Goal: Transaction & Acquisition: Purchase product/service

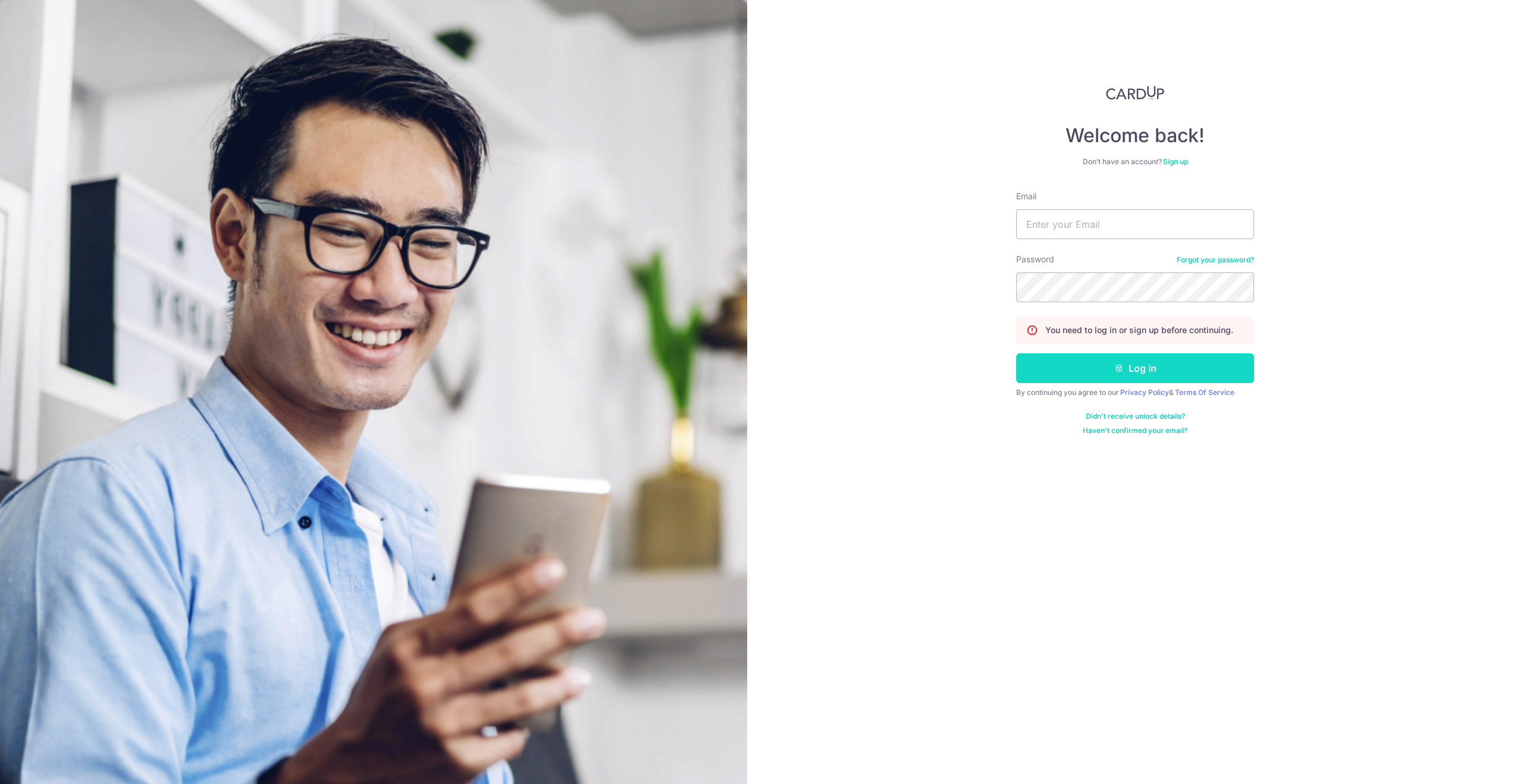
type input "matt@matt-lee.sg"
click at [1084, 377] on button "Log in" at bounding box center [1135, 368] width 238 height 30
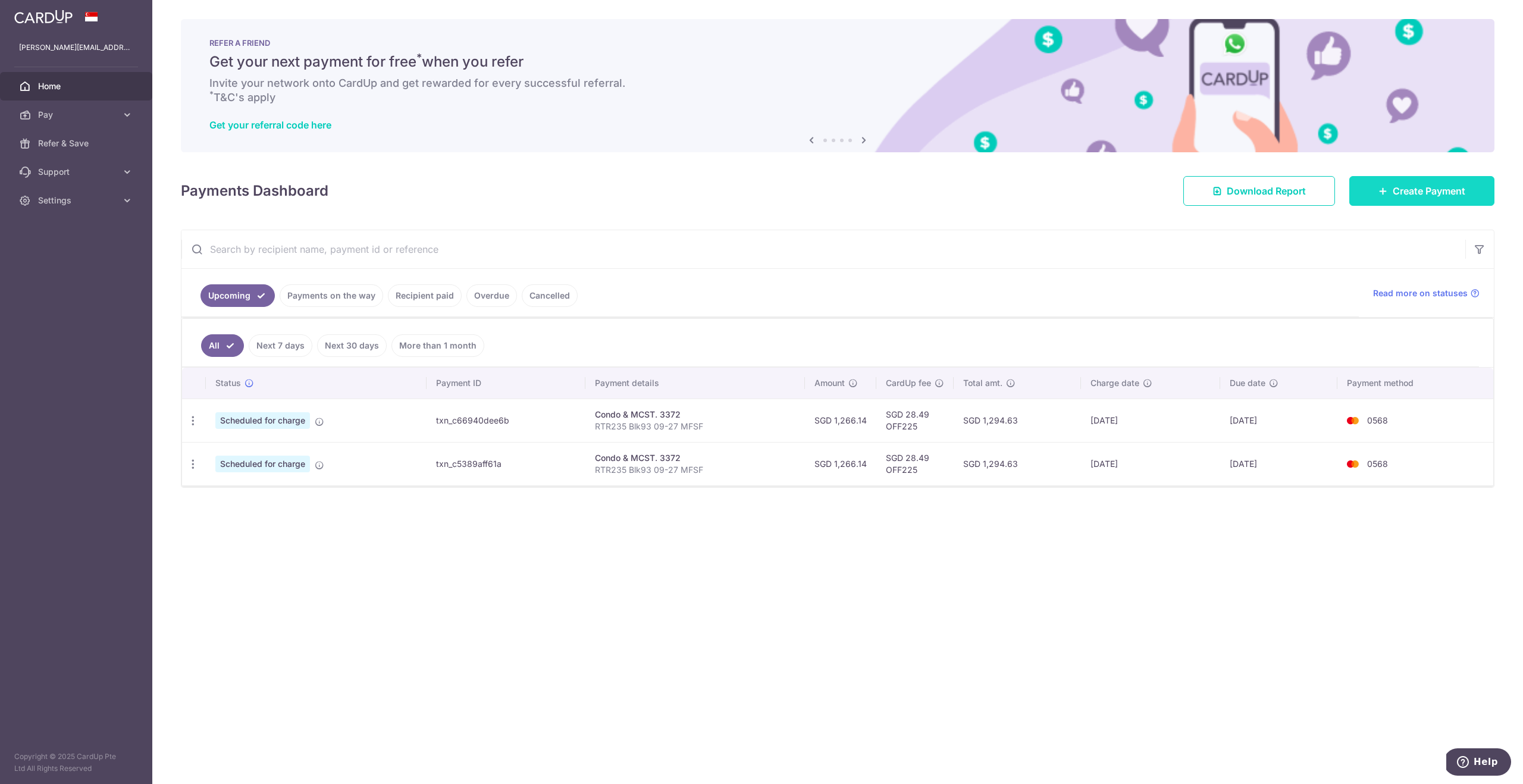
click at [1430, 200] on link "Create Payment" at bounding box center [1421, 191] width 145 height 30
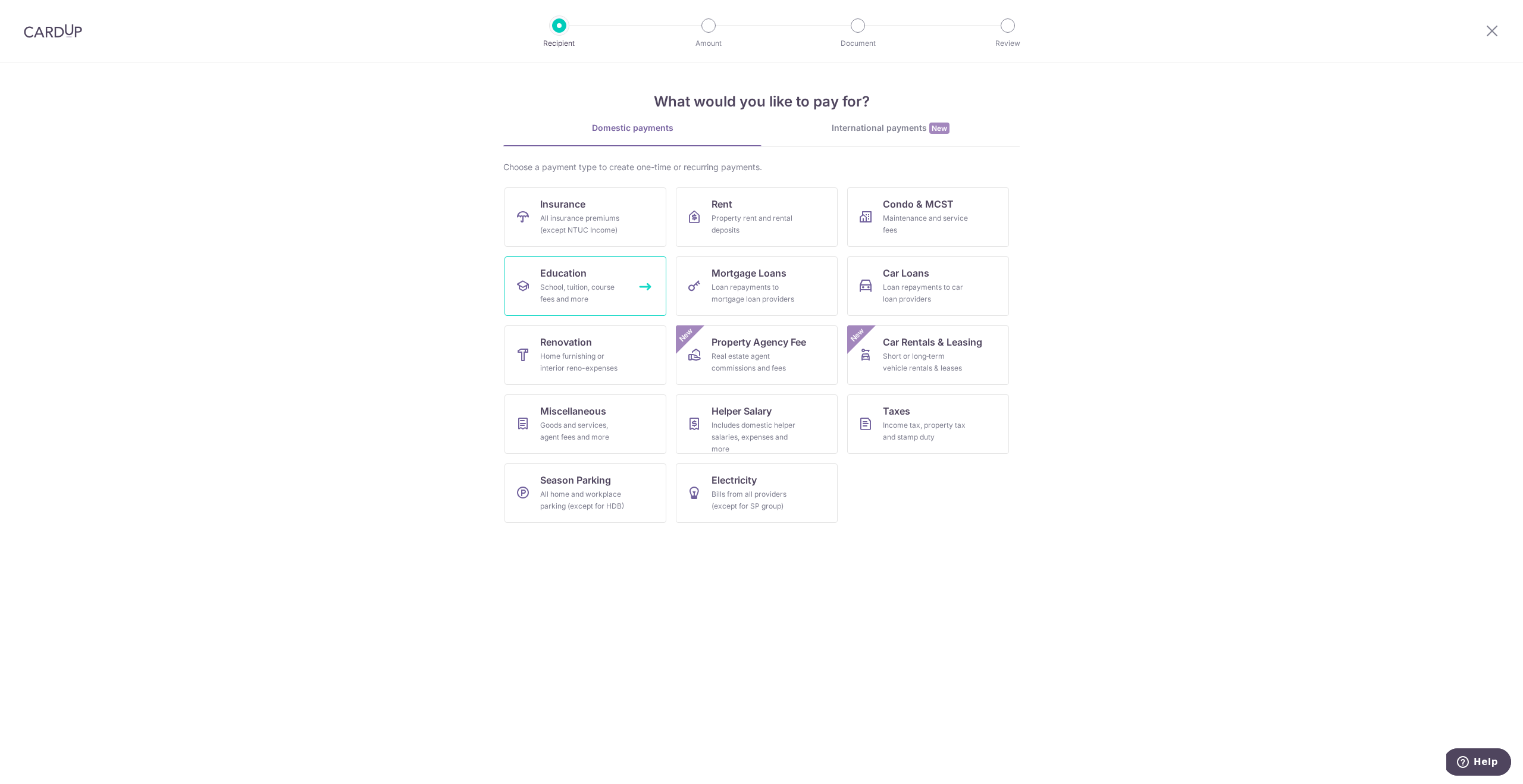
click at [605, 288] on div "School, tuition, course fees and more" at bounding box center [583, 293] width 86 height 24
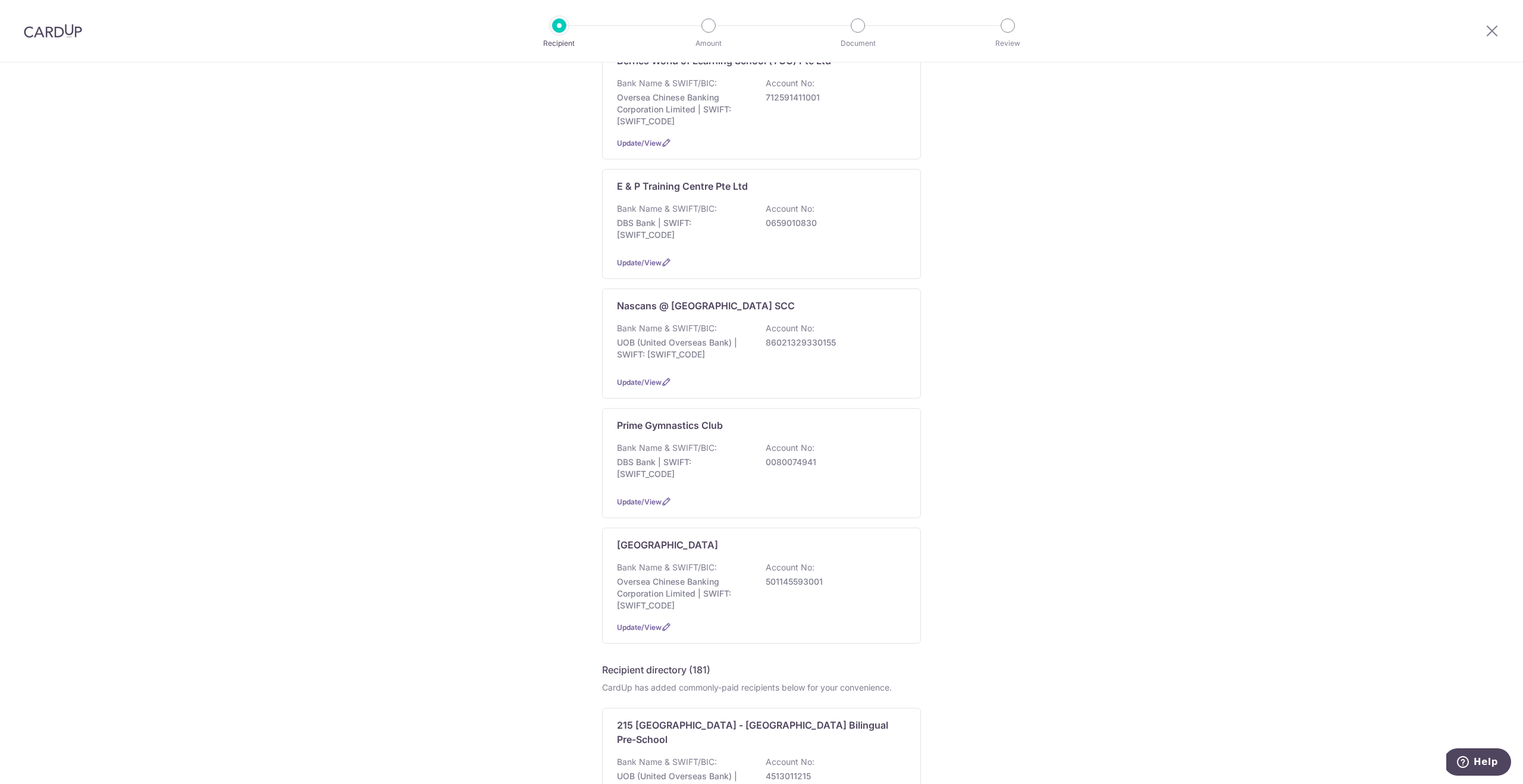
scroll to position [169, 0]
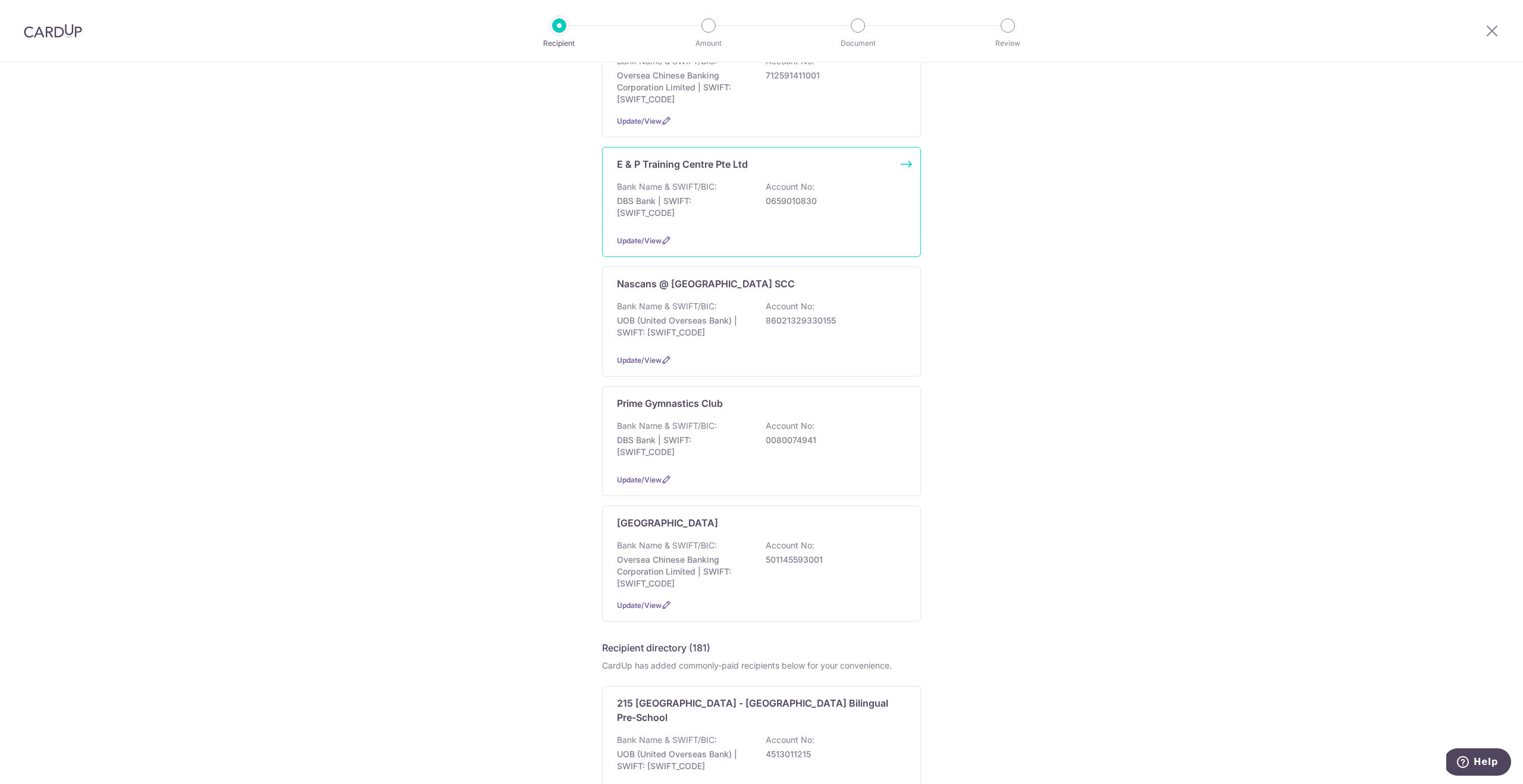
click at [716, 209] on p "DBS Bank | SWIFT: DBSSSGSGXXX" at bounding box center [683, 207] width 133 height 24
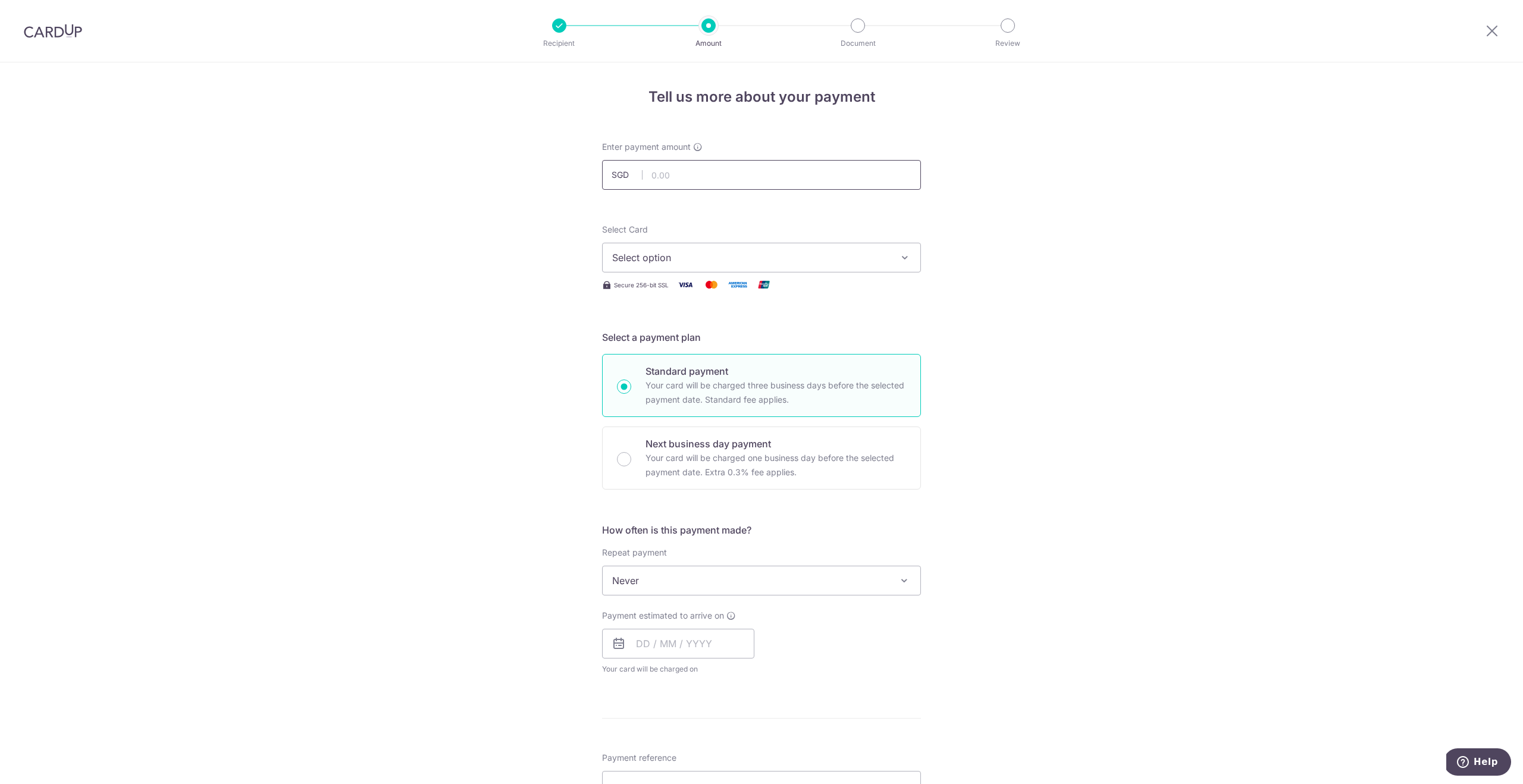
drag, startPoint x: 718, startPoint y: 164, endPoint x: 717, endPoint y: 173, distance: 9.1
click at [718, 164] on input "text" at bounding box center [761, 175] width 319 height 30
type input "730.00"
click at [677, 280] on img at bounding box center [686, 285] width 24 height 15
click at [687, 265] on button "Select option" at bounding box center [761, 258] width 319 height 30
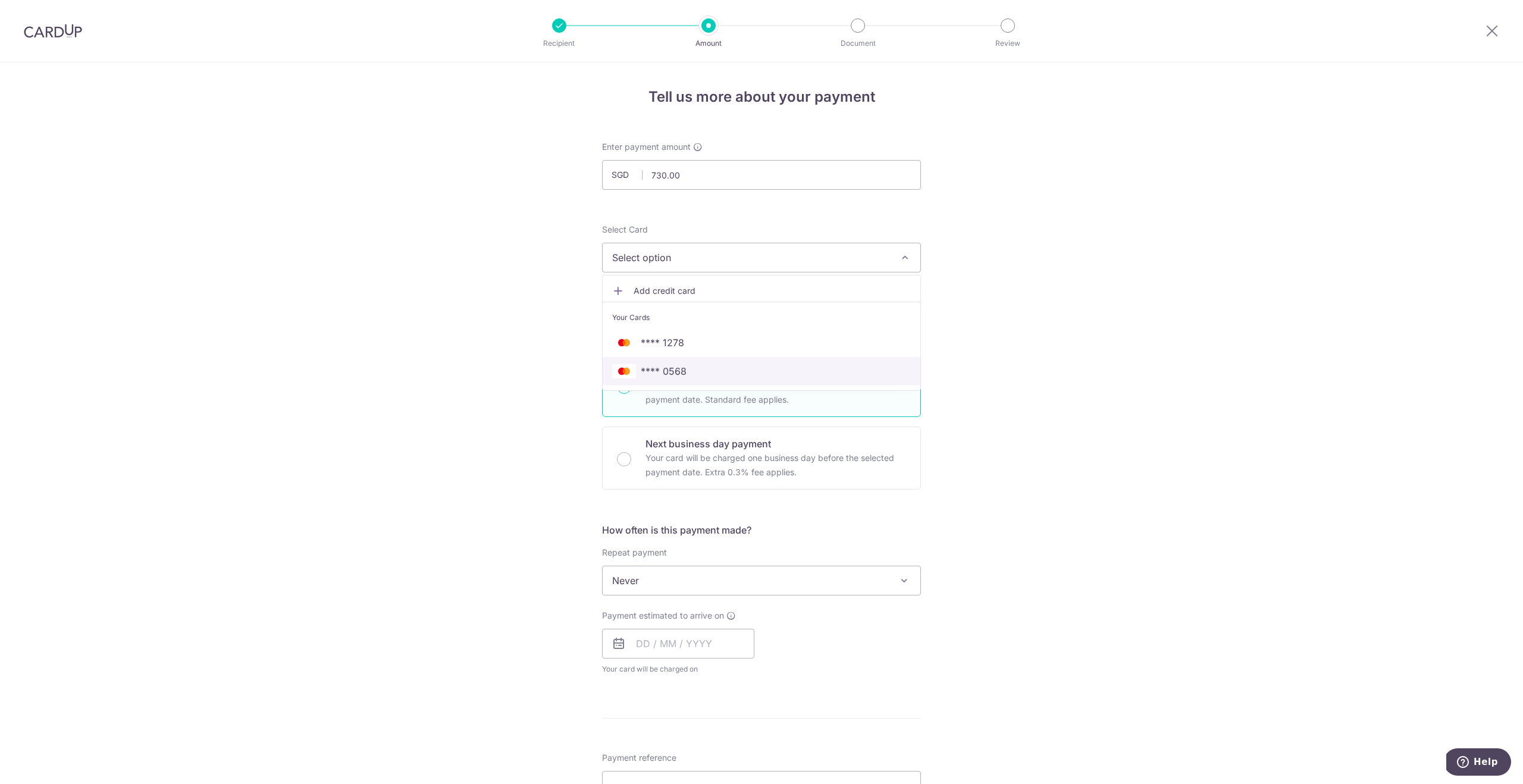
click at [681, 376] on span "**** 0568" at bounding box center [663, 371] width 46 height 14
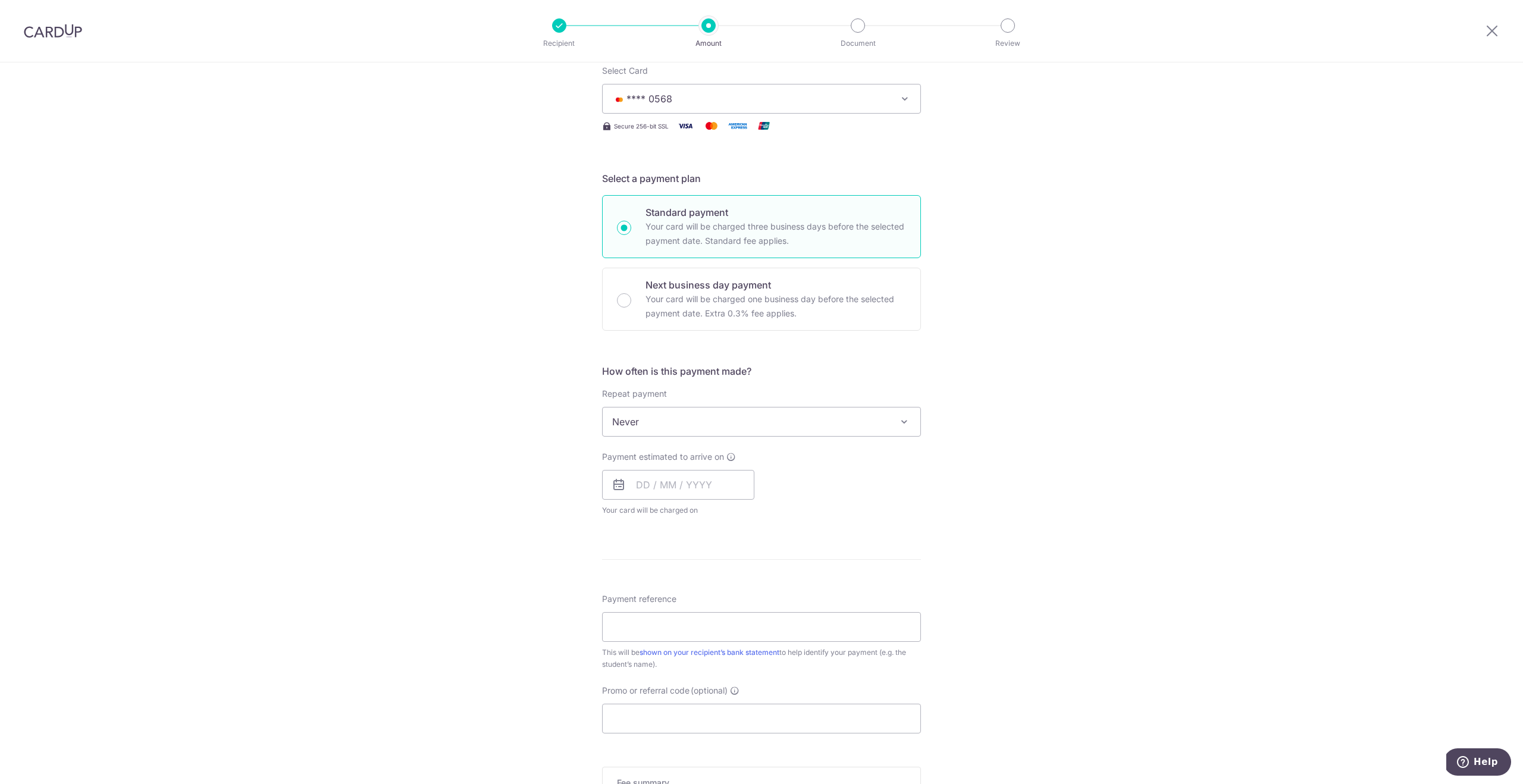
scroll to position [159, 0]
click at [663, 497] on input "text" at bounding box center [677, 487] width 152 height 30
click at [745, 603] on link "12" at bounding box center [745, 598] width 19 height 19
type input "12/09/2025"
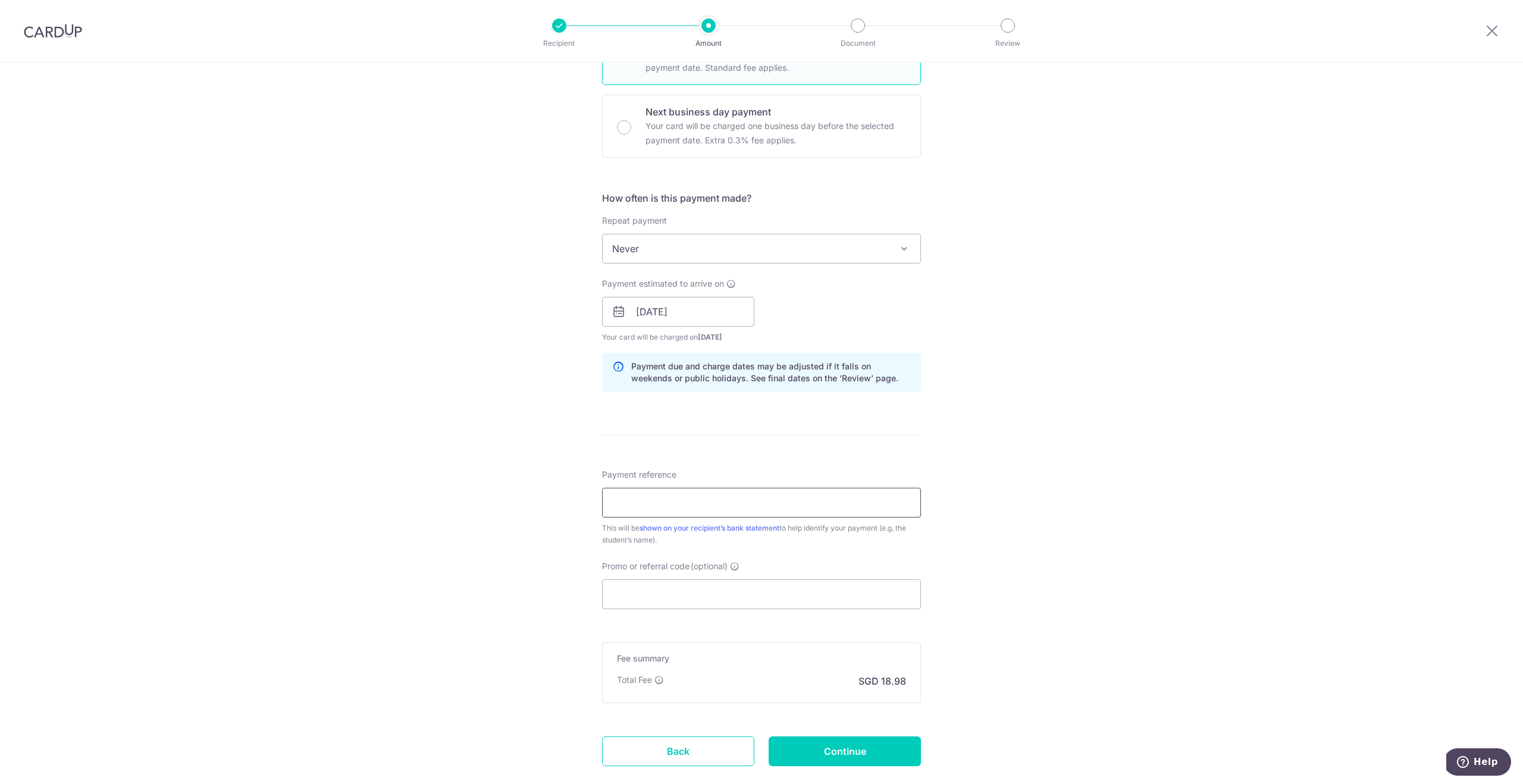
scroll to position [335, 0]
click at [731, 506] on input "Payment reference" at bounding box center [761, 499] width 319 height 30
type input "OFF225"
click at [675, 493] on input "OFF225" at bounding box center [761, 499] width 319 height 30
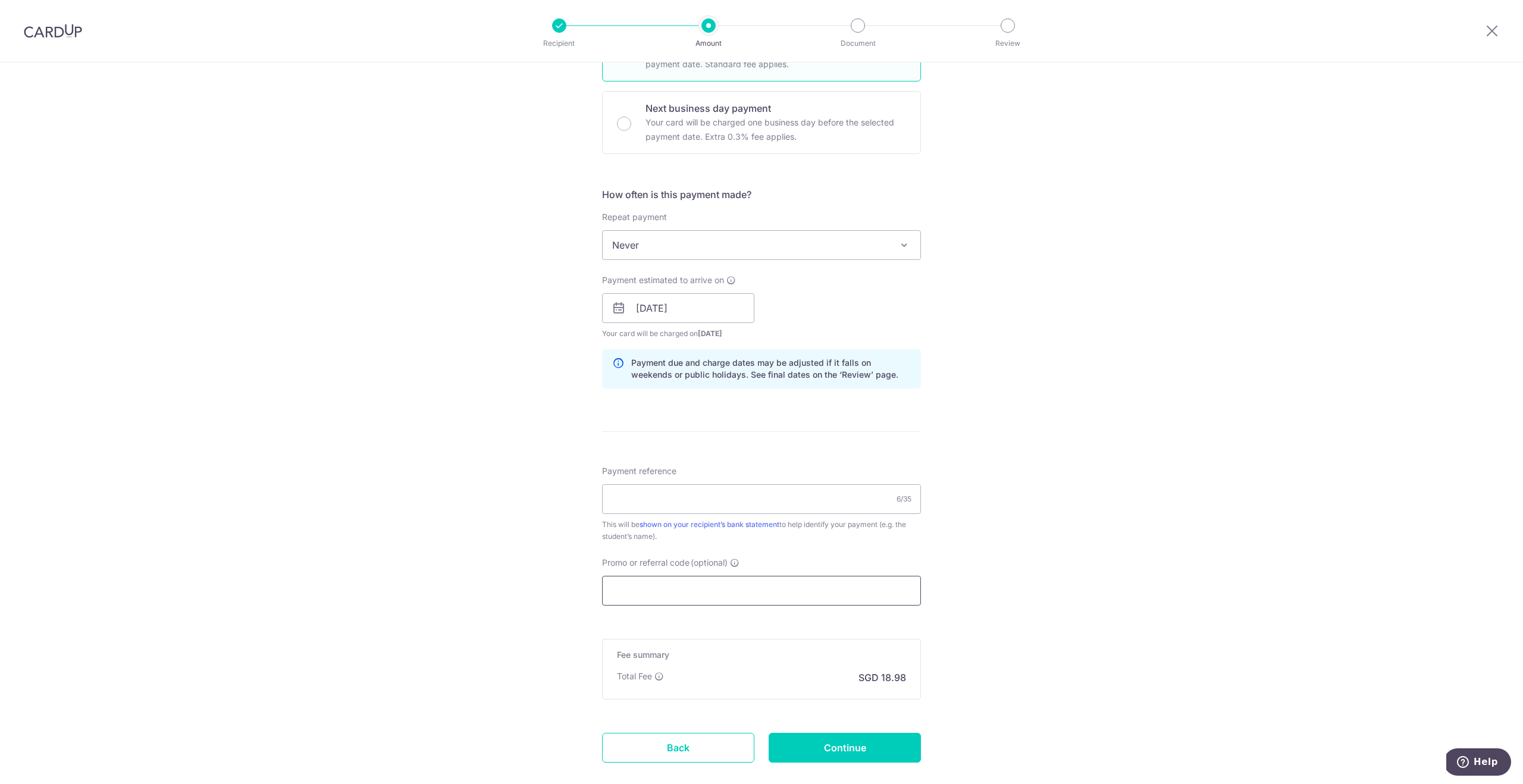
click at [658, 585] on input "Promo or referral code (optional)" at bounding box center [761, 590] width 319 height 30
paste input "OFF225"
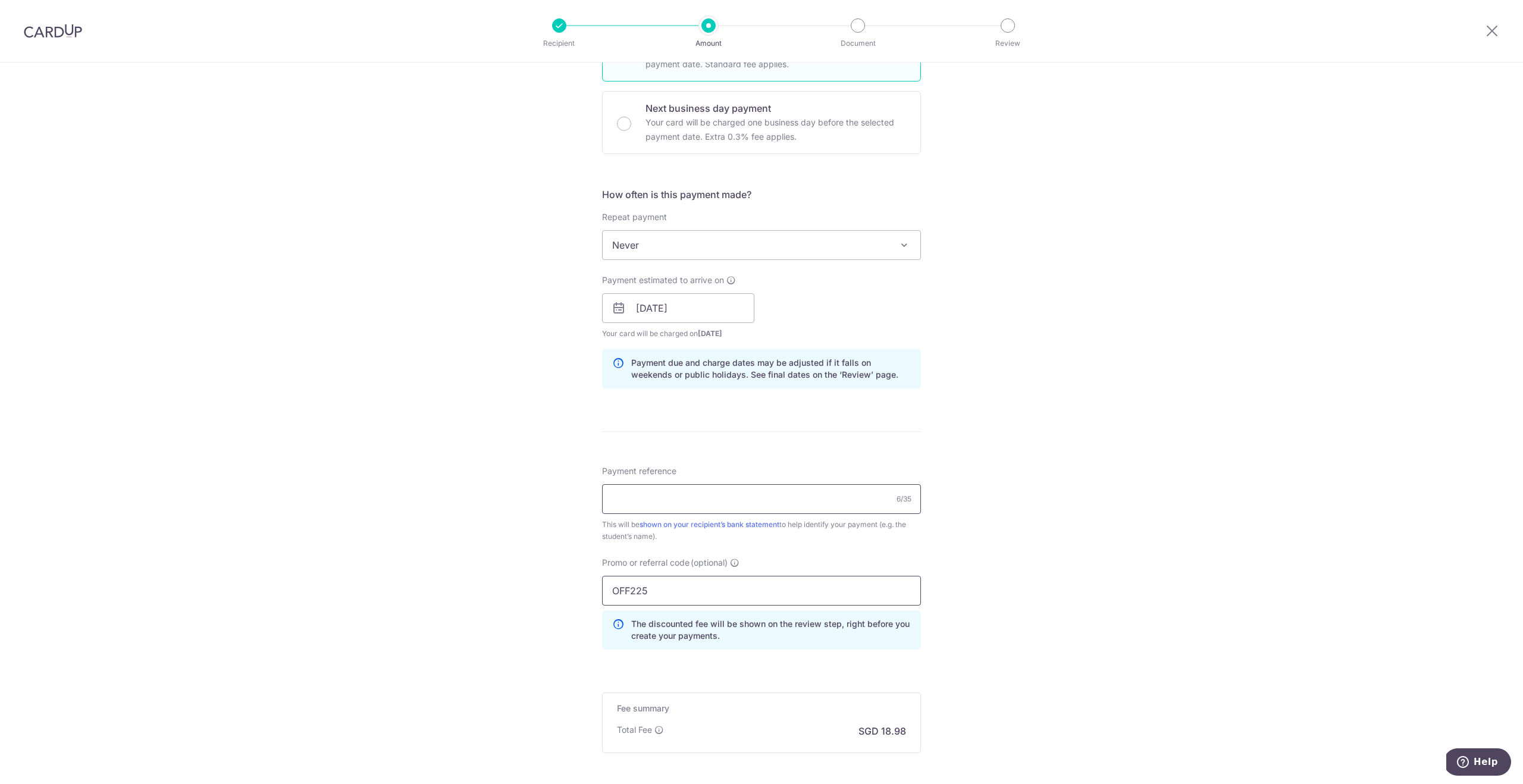
type input "OFF225"
click at [677, 498] on input "Payment reference" at bounding box center [761, 499] width 319 height 30
type input "[PERSON_NAME] 85092688"
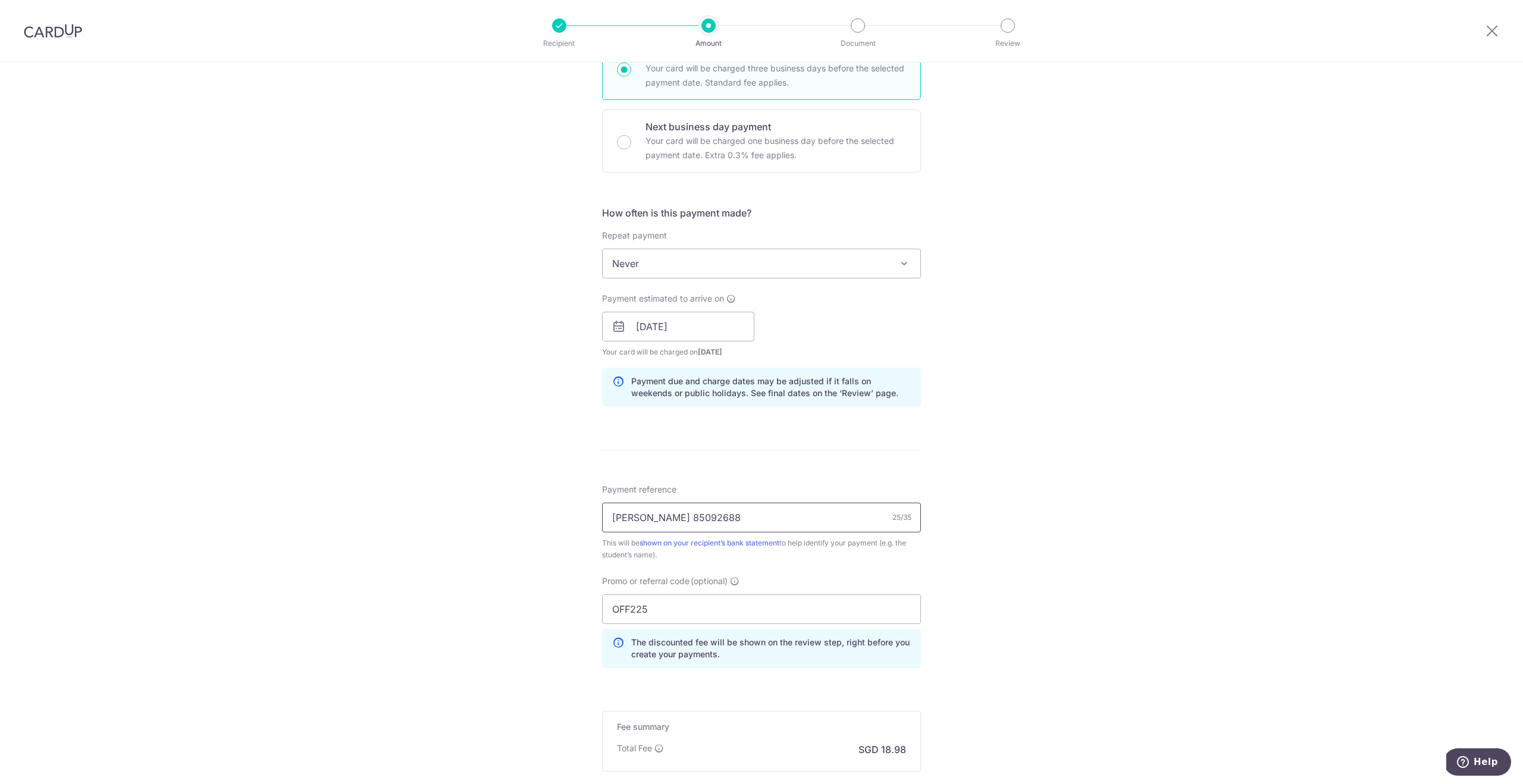
scroll to position [456, 0]
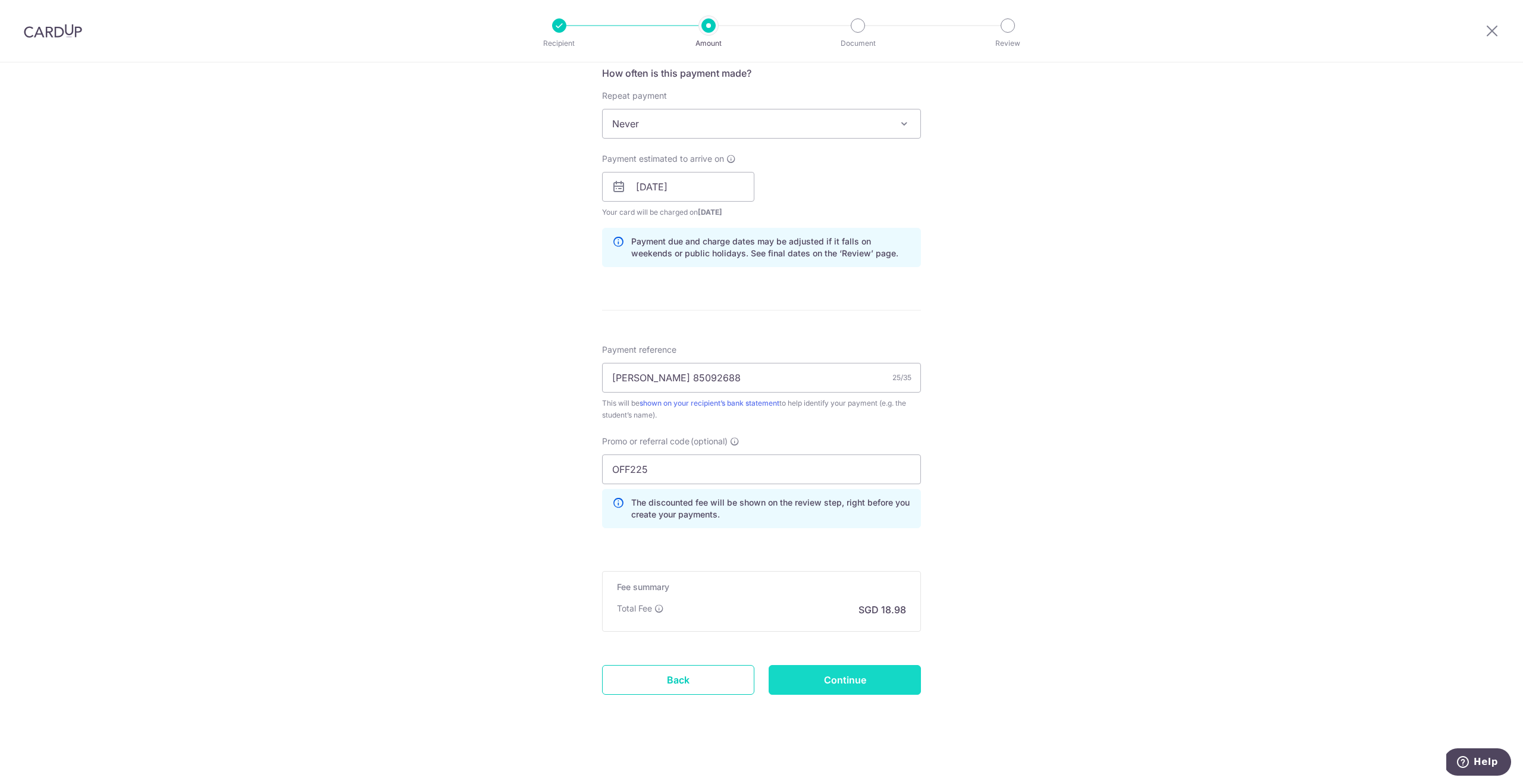
click at [892, 675] on input "Continue" at bounding box center [844, 680] width 152 height 30
type input "Create Schedule"
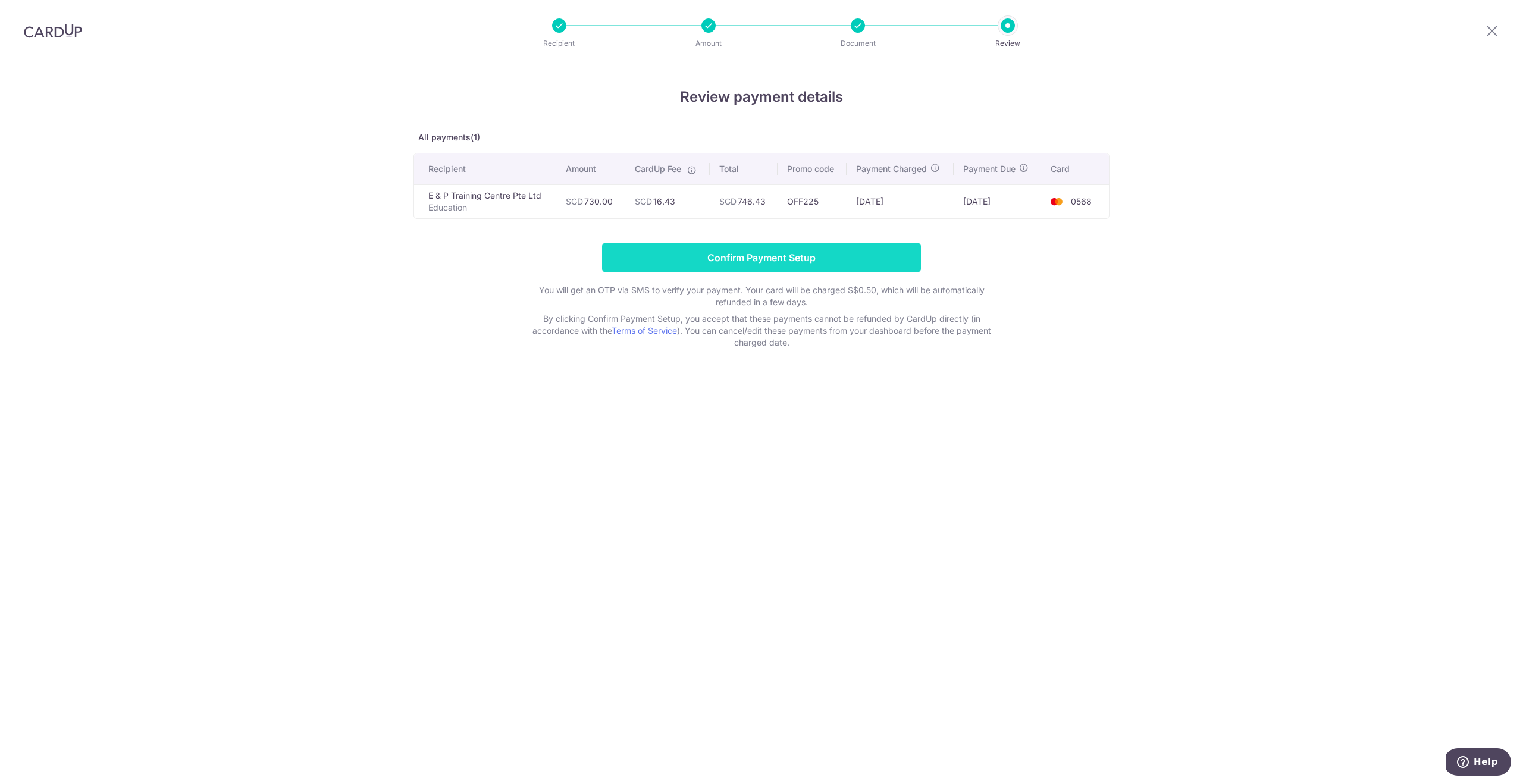
click at [723, 271] on input "Confirm Payment Setup" at bounding box center [761, 258] width 319 height 30
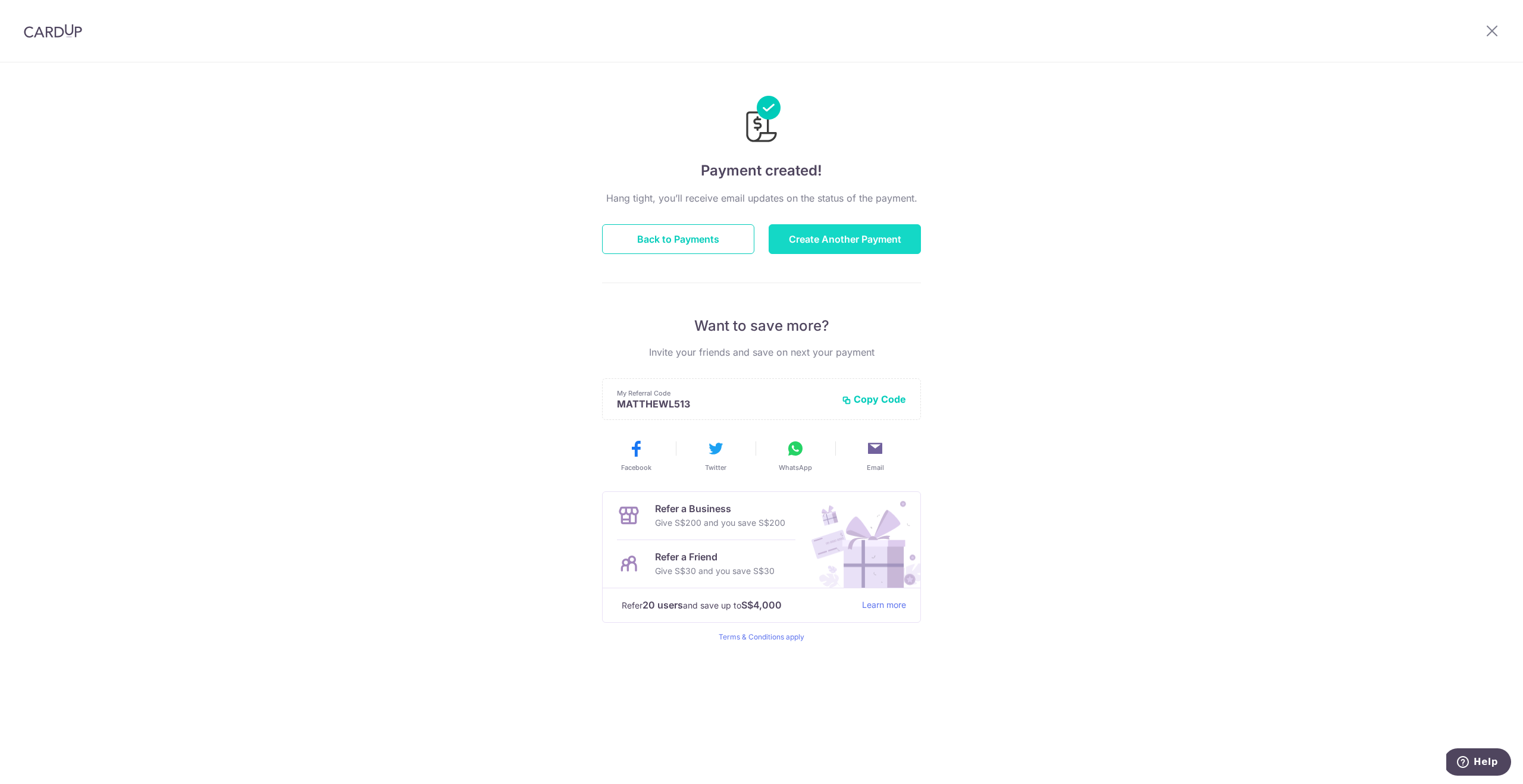
click at [823, 241] on button "Create Another Payment" at bounding box center [844, 239] width 152 height 30
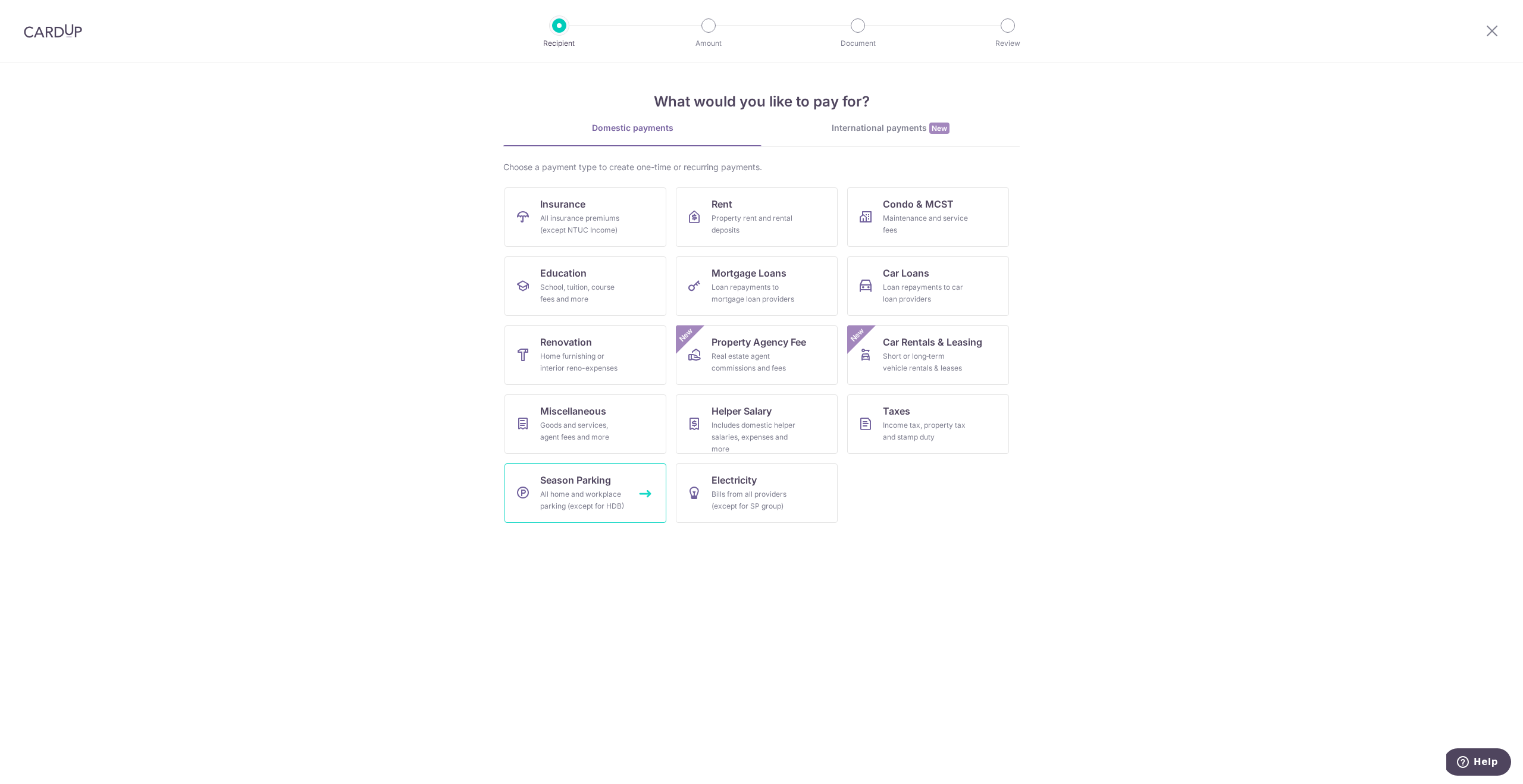
click at [583, 488] on div "All home and workplace parking (except for HDB)" at bounding box center [583, 500] width 86 height 24
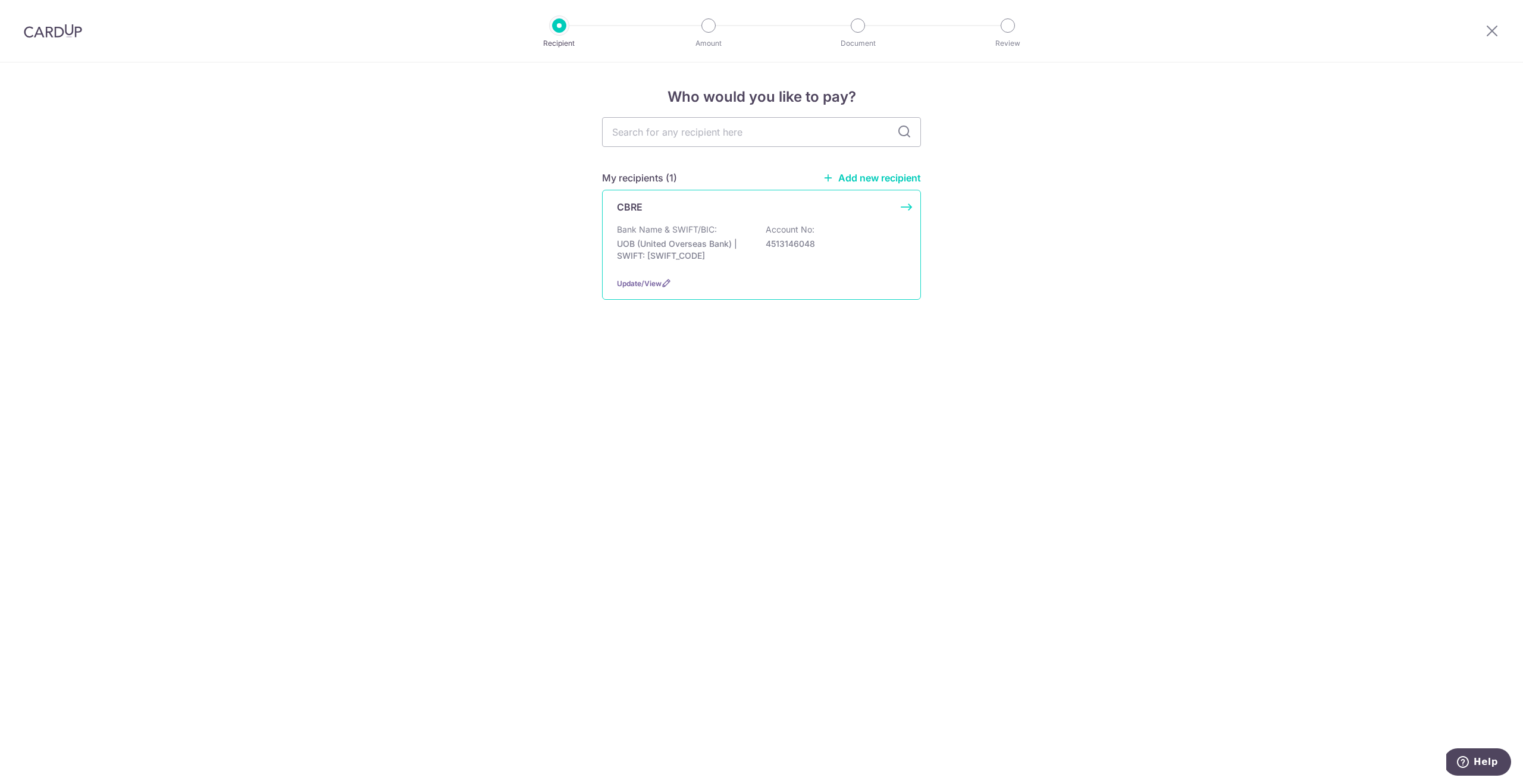
click at [675, 248] on p "UOB (United Overseas Bank) | SWIFT: UOVBSGSGXXX" at bounding box center [683, 250] width 133 height 24
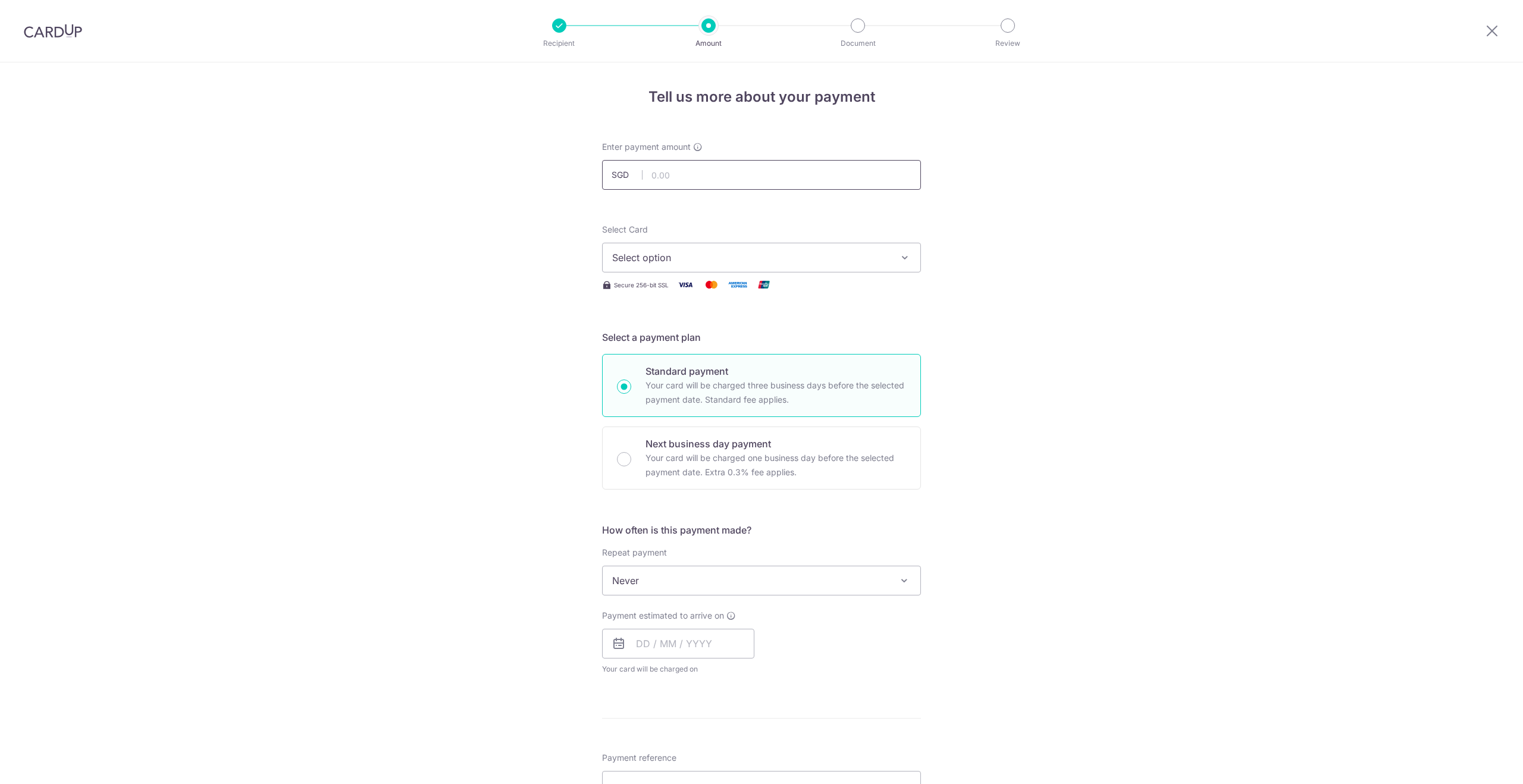
click at [717, 187] on div "Enter payment amount SGD" at bounding box center [761, 165] width 319 height 49
click at [724, 177] on input "text" at bounding box center [761, 175] width 319 height 30
type input "457.80"
click at [691, 268] on button "Select option" at bounding box center [761, 258] width 319 height 30
click at [654, 374] on span "**** 0568" at bounding box center [663, 371] width 46 height 14
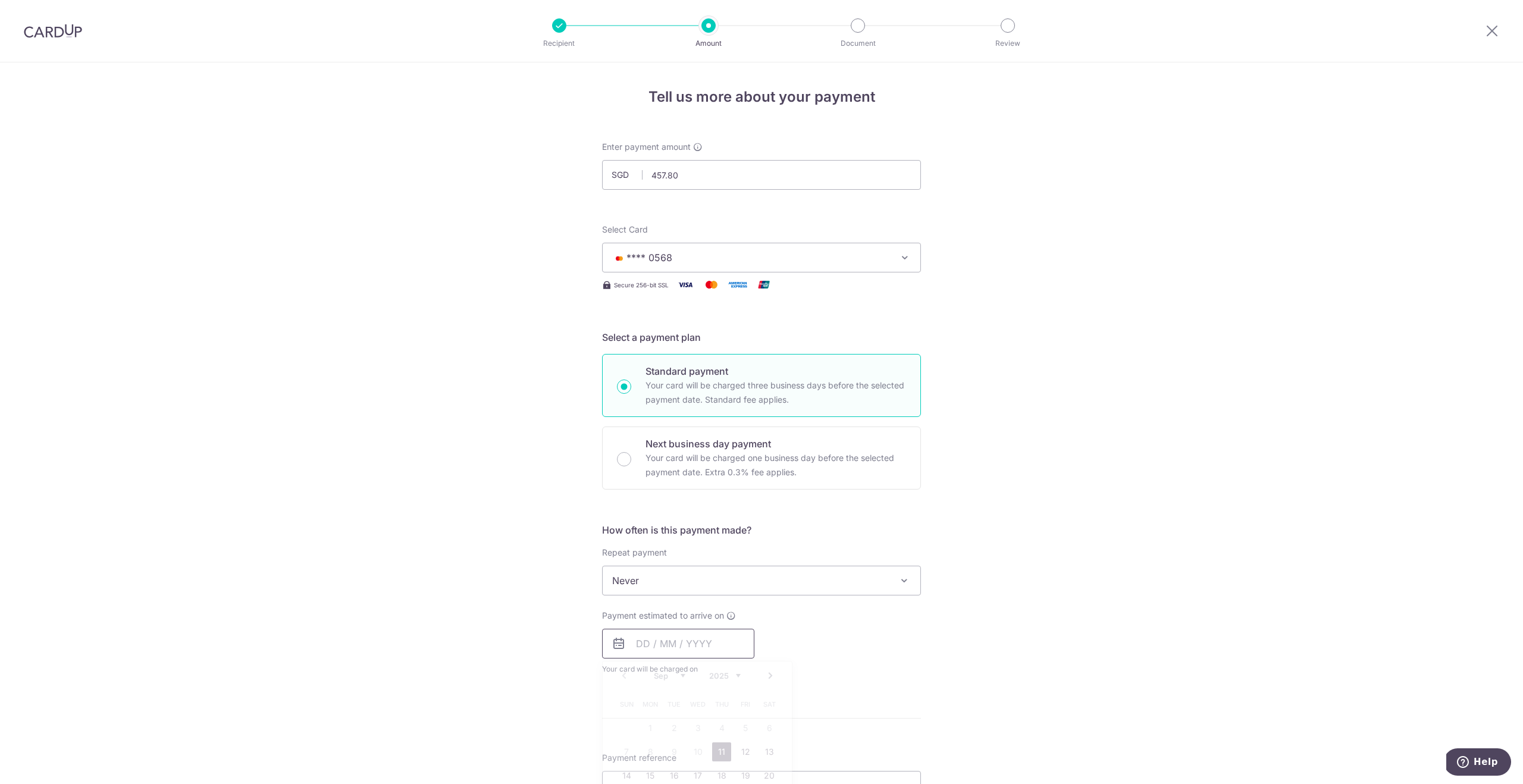
click at [670, 647] on input "text" at bounding box center [677, 643] width 152 height 30
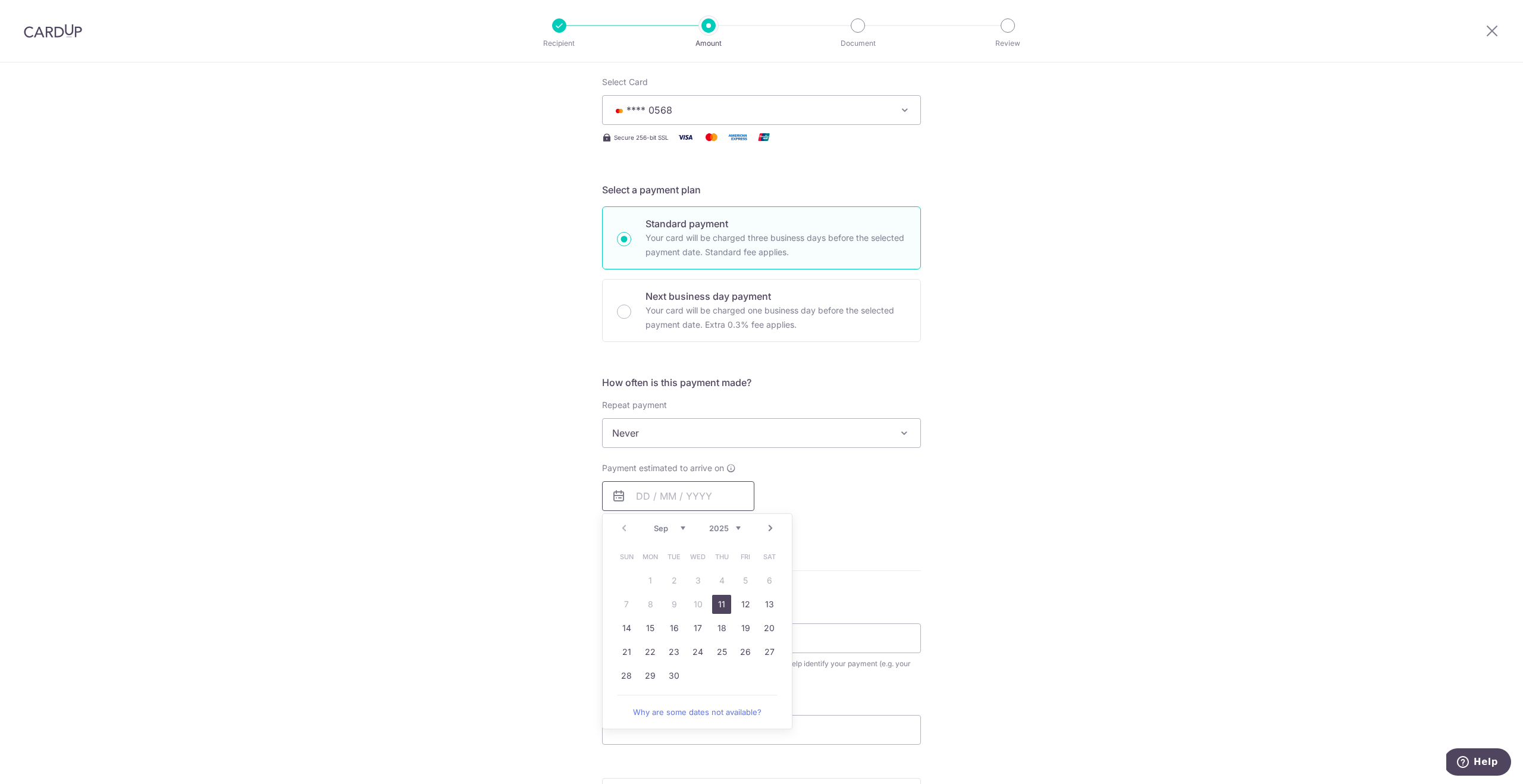
scroll to position [220, 0]
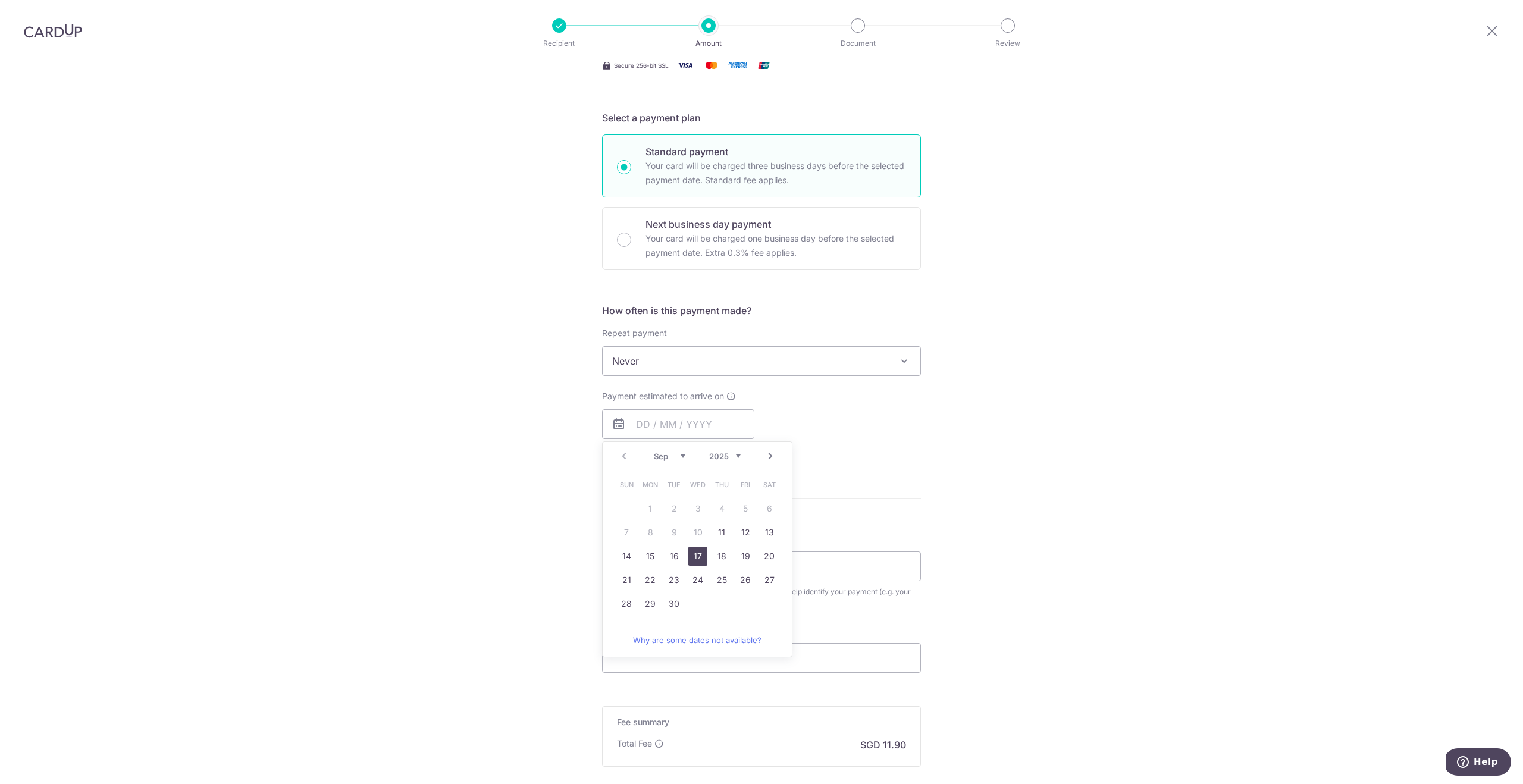
click at [702, 555] on link "17" at bounding box center [698, 556] width 19 height 19
type input "[DATE]"
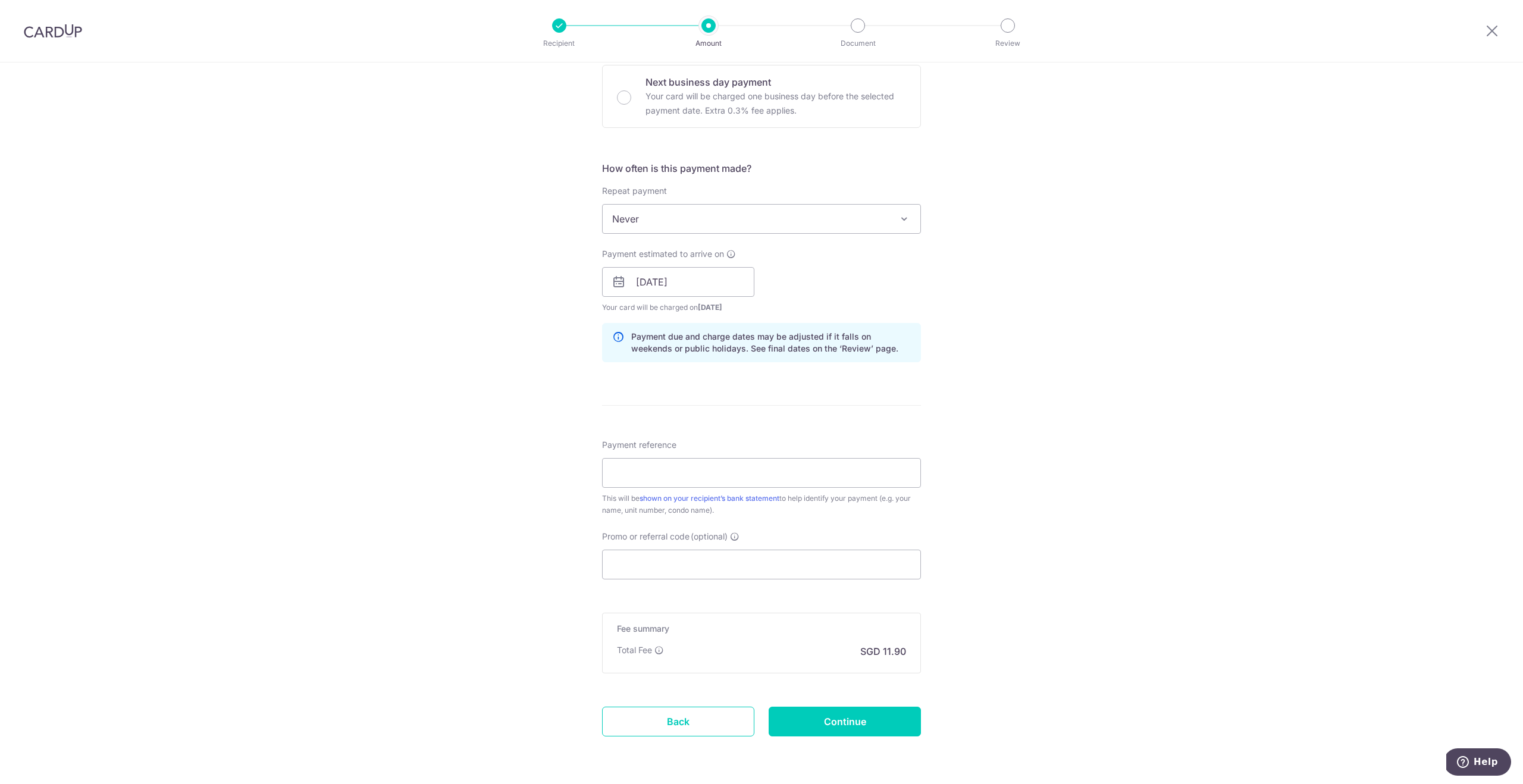
scroll to position [362, 0]
click at [691, 460] on input "Payment reference" at bounding box center [761, 472] width 319 height 30
type input "O"
type input "SNC4424C 91007678"
click at [673, 555] on input "Promo or referral code (optional)" at bounding box center [761, 563] width 319 height 30
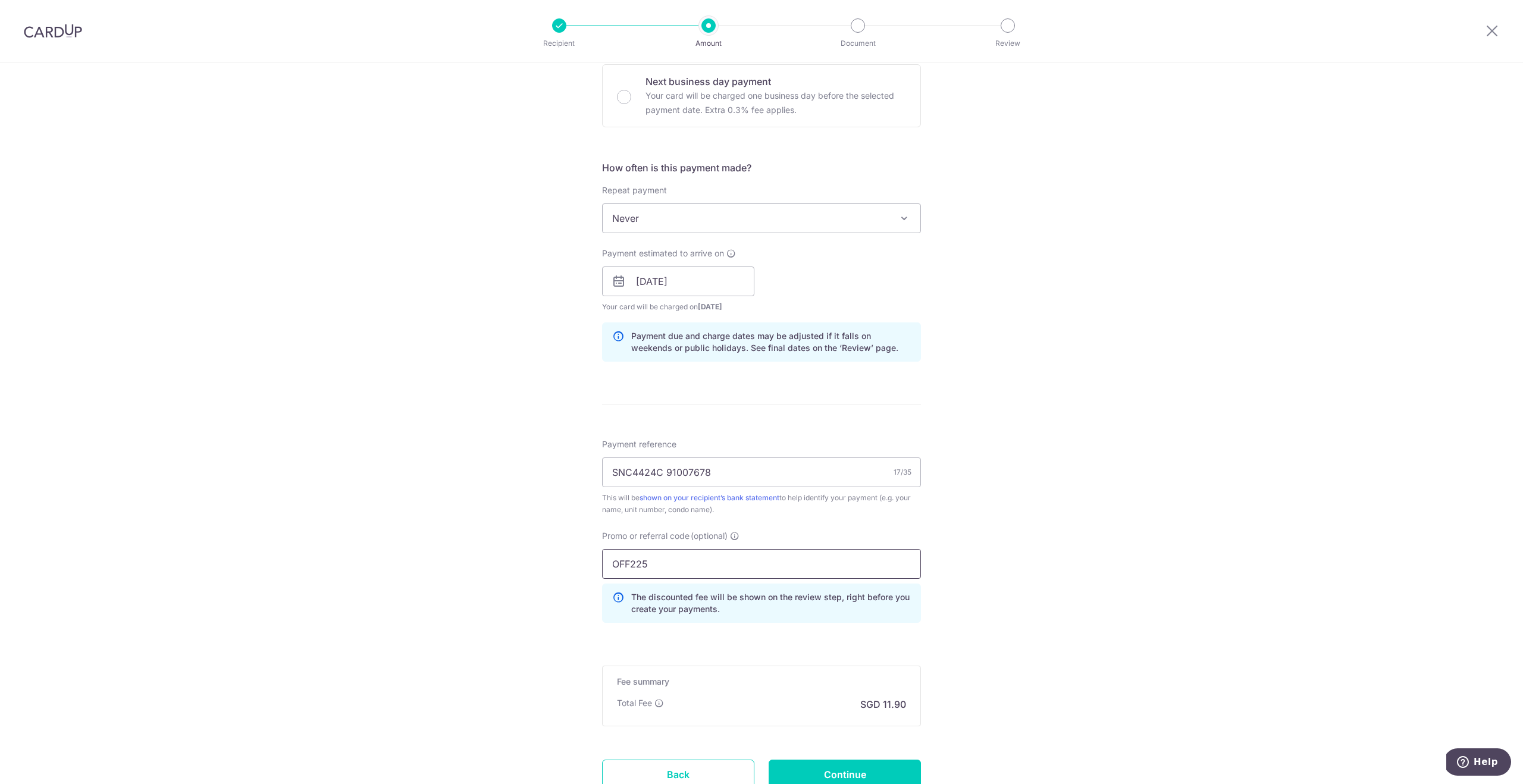
scroll to position [456, 0]
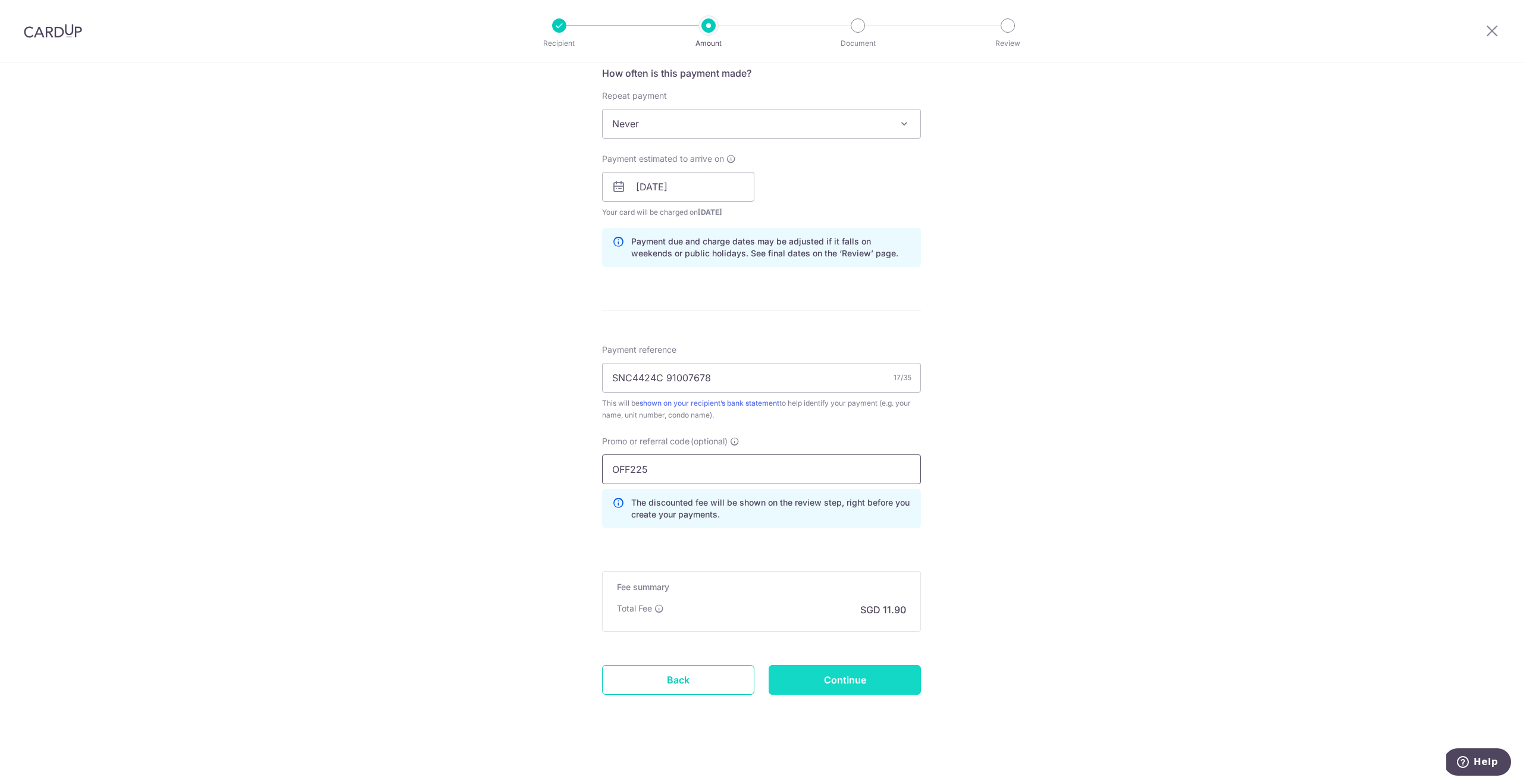
type input "OFF225"
click at [834, 673] on input "Continue" at bounding box center [844, 680] width 152 height 30
type input "Create Schedule"
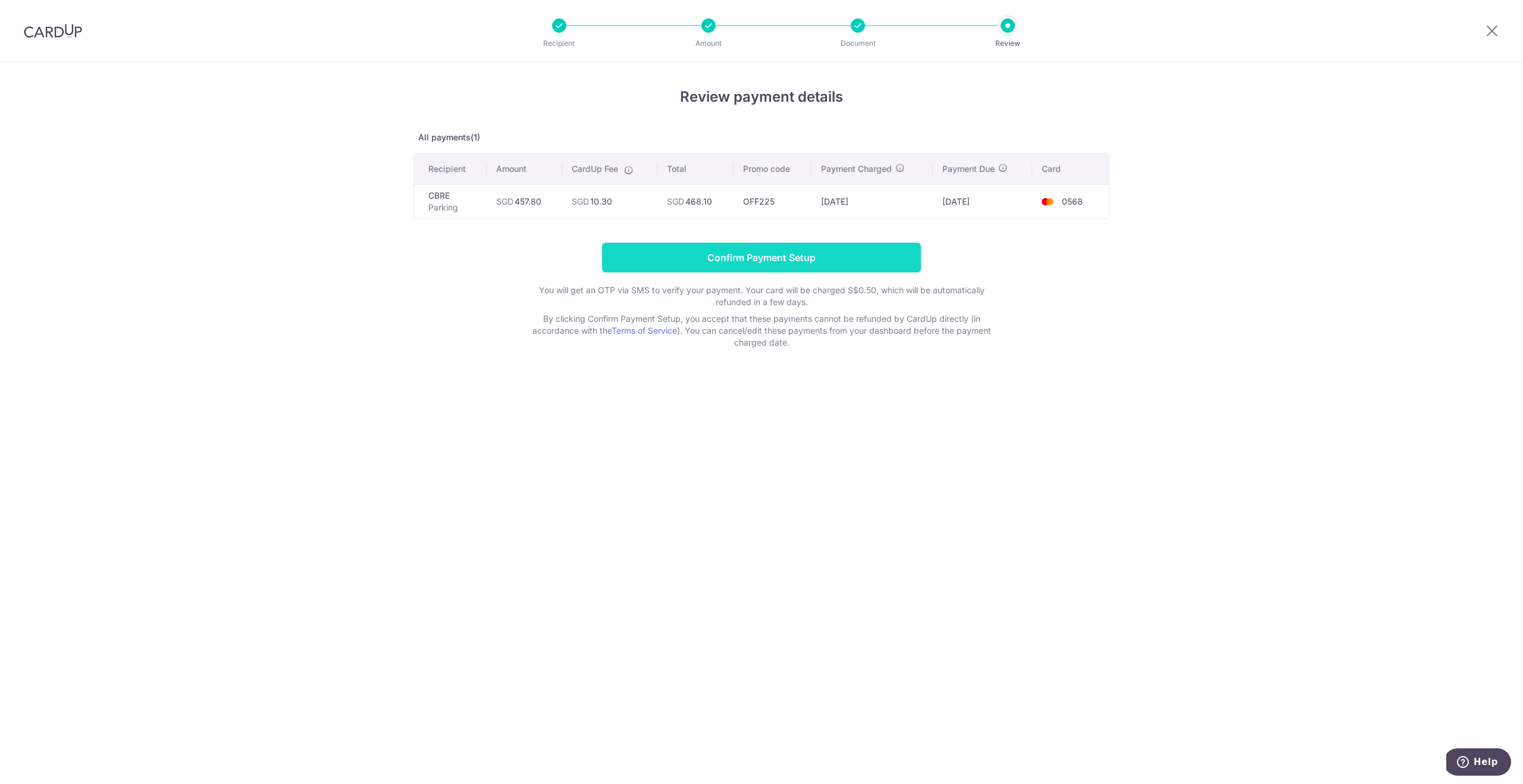
click at [703, 261] on input "Confirm Payment Setup" at bounding box center [761, 258] width 319 height 30
